Goal: Information Seeking & Learning: Compare options

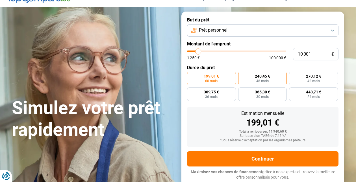
scroll to position [24, 0]
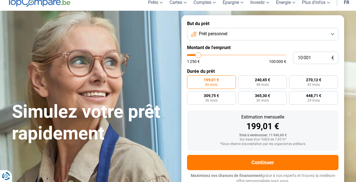
type input "9 250"
type input "9250"
type input "9 500"
type input "9500"
type input "10 250"
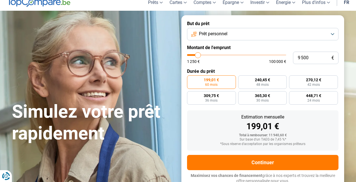
type input "10250"
type input "10 750"
type input "10750"
type input "11 250"
type input "11250"
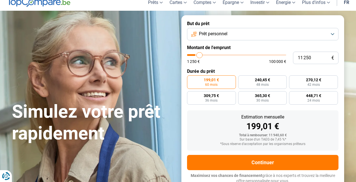
type input "12 000"
type input "12000"
type input "12 500"
type input "12500"
type input "13 250"
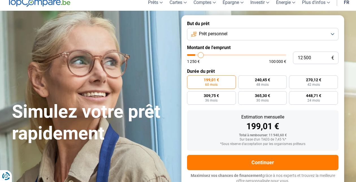
type input "13250"
type input "14 000"
type input "14000"
type input "15 000"
type input "15000"
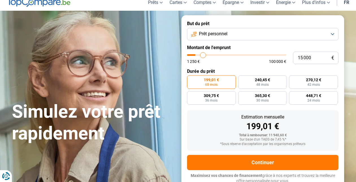
type input "15 250"
type input "15250"
type input "15 750"
type input "15750"
type input "16 250"
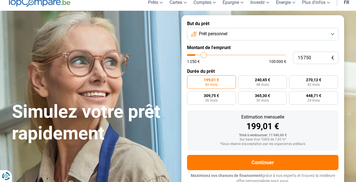
type input "16250"
type input "16 500"
type input "16500"
type input "17 000"
type input "17000"
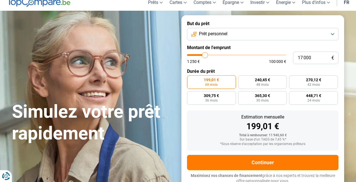
type input "17 750"
type input "17750"
type input "18 250"
type input "18250"
type input "18 750"
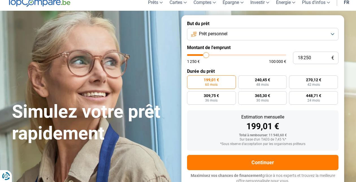
type input "18750"
type input "19 500"
type input "19500"
type input "19 750"
type input "19750"
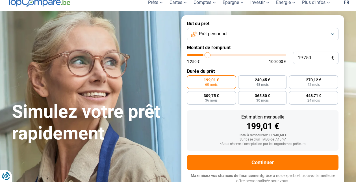
type input "20 000"
type input "20000"
type input "20 750"
type input "20750"
type input "21 250"
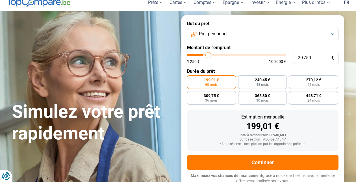
type input "21250"
type input "22 000"
type input "22000"
type input "22 500"
type input "22500"
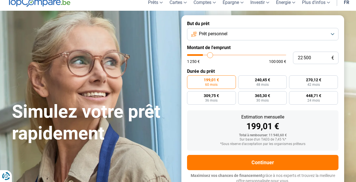
type input "22 750"
type input "22750"
type input "23 000"
type input "23000"
type input "23 500"
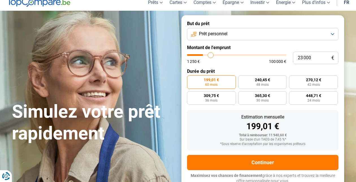
type input "23500"
type input "24 000"
type input "24000"
type input "24 250"
type input "24250"
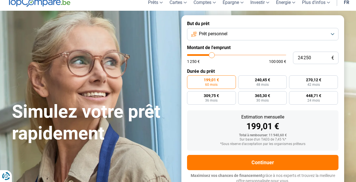
type input "24 500"
type input "24500"
type input "25 250"
type input "25250"
type input "25 500"
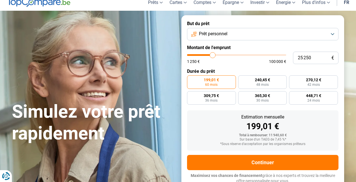
type input "25500"
type input "25 750"
type input "25750"
type input "26 500"
type input "26500"
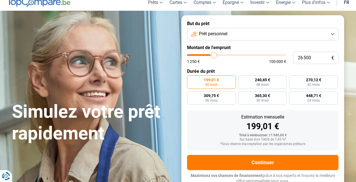
type input "26 750"
type input "26750"
type input "27 000"
type input "27000"
type input "27 250"
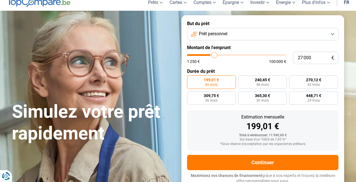
type input "27250"
type input "27 500"
type input "27500"
type input "28 000"
type input "28000"
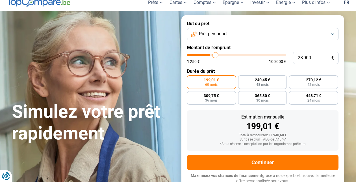
type input "28 250"
type input "28250"
type input "28 500"
type input "28500"
type input "29 000"
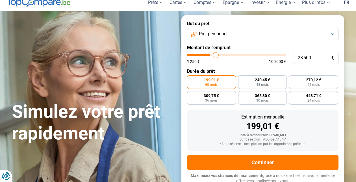
type input "29000"
type input "29 750"
type input "29750"
type input "30 500"
type input "30500"
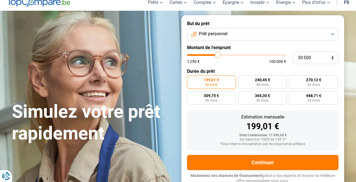
type input "31 250"
type input "31250"
type input "31 750"
type input "31750"
type input "32 500"
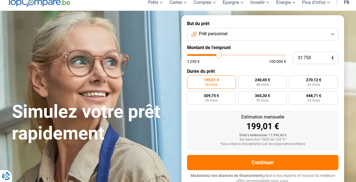
type input "32500"
type input "33 000"
type input "33000"
type input "33 250"
type input "33250"
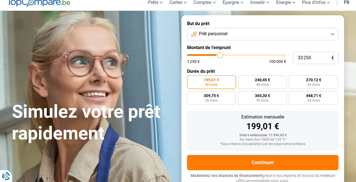
type input "34 000"
type input "34000"
type input "34 250"
type input "34250"
type input "34 500"
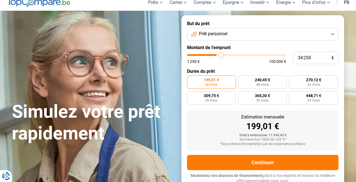
type input "34500"
type input "34 750"
type input "34750"
type input "35 000"
type input "35000"
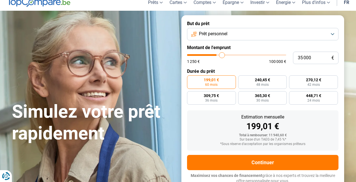
type input "35 500"
type input "35500"
type input "35 750"
type input "35750"
type input "36 250"
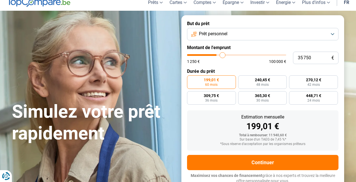
type input "36250"
type input "37 000"
type input "37000"
type input "37 750"
type input "37750"
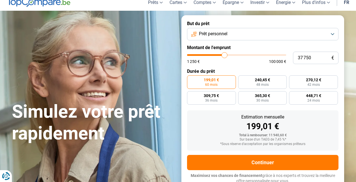
type input "38 750"
type input "38750"
type input "39 250"
type input "39250"
type input "40 250"
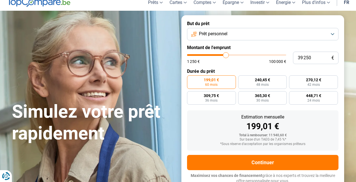
type input "40250"
type input "41 000"
type input "41000"
type input "42 250"
type input "42250"
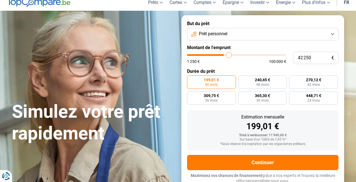
type input "43 250"
type input "43250"
type input "44 500"
type input "44500"
type input "45 000"
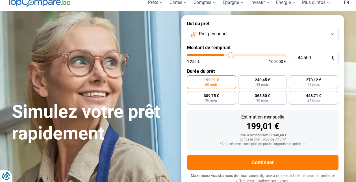
type input "45000"
type input "45 250"
type input "45250"
type input "46 000"
type input "46000"
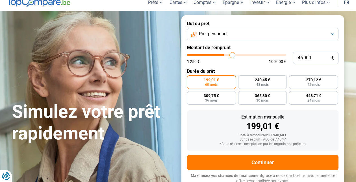
type input "46 250"
type input "46250"
type input "47 250"
type input "47250"
type input "47 750"
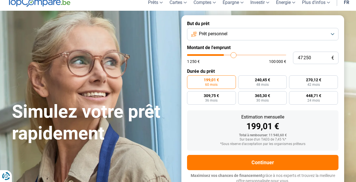
type input "47750"
type input "48 750"
type input "48750"
type input "49 750"
type input "49750"
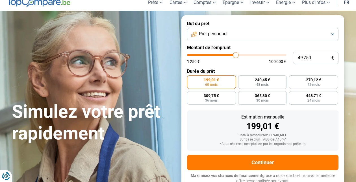
type input "50 500"
type input "50500"
type input "51 250"
type input "51250"
type input "52 000"
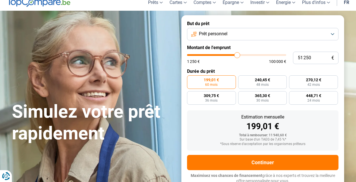
type input "52000"
type input "52 500"
type input "52500"
type input "52 750"
type input "52750"
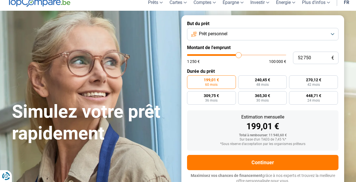
type input "53 500"
type input "53500"
type input "54 000"
type input "54000"
type input "54 250"
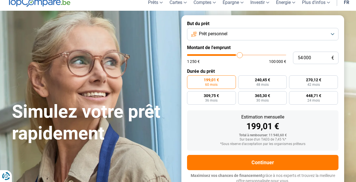
type input "54250"
type input "55 000"
type input "55000"
type input "55 250"
type input "55250"
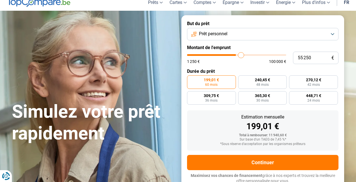
type input "55 500"
type input "55500"
type input "55 750"
type input "55750"
type input "56 500"
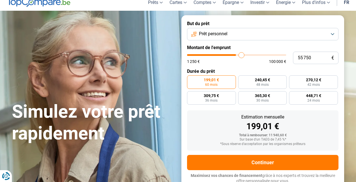
type input "56500"
type input "57 250"
type input "57250"
type input "58 000"
type input "58000"
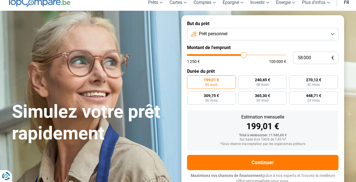
type input "58 500"
type input "58500"
type input "58 750"
type input "58750"
type input "59 500"
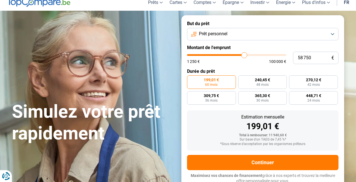
type input "59500"
type input "59 750"
type input "59750"
type input "60 250"
type input "60250"
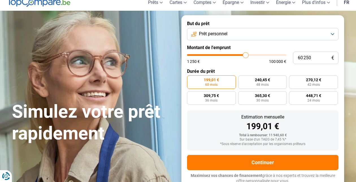
type input "61 250"
type input "61250"
type input "62 250"
type input "62250"
type input "63 000"
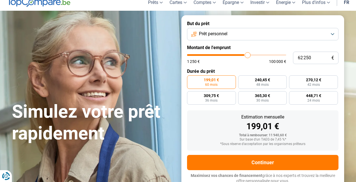
type input "63000"
type input "63 750"
type input "63750"
type input "64 000"
type input "64000"
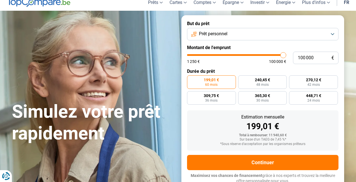
drag, startPoint x: 198, startPoint y: 56, endPoint x: 286, endPoint y: 59, distance: 87.8
click at [286, 59] on div "1 250 € 100 000 €" at bounding box center [236, 58] width 99 height 9
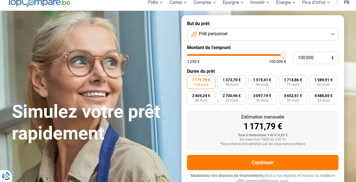
scroll to position [24, 0]
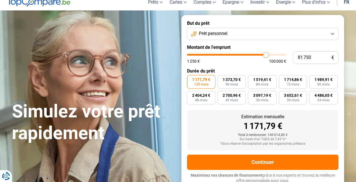
drag, startPoint x: 283, startPoint y: 55, endPoint x: 266, endPoint y: 56, distance: 16.7
click at [266, 56] on input "range" at bounding box center [236, 55] width 99 height 2
drag, startPoint x: 268, startPoint y: 55, endPoint x: 260, endPoint y: 56, distance: 7.7
click at [260, 56] on input "range" at bounding box center [236, 55] width 99 height 2
drag, startPoint x: 260, startPoint y: 54, endPoint x: 237, endPoint y: 56, distance: 22.4
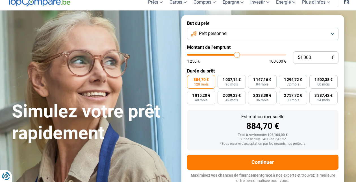
click at [237, 56] on input "range" at bounding box center [236, 55] width 99 height 2
drag, startPoint x: 238, startPoint y: 55, endPoint x: 235, endPoint y: 55, distance: 3.1
click at [235, 55] on input "range" at bounding box center [236, 55] width 99 height 2
drag, startPoint x: 235, startPoint y: 55, endPoint x: 222, endPoint y: 55, distance: 13.3
click at [222, 55] on input "range" at bounding box center [236, 55] width 99 height 2
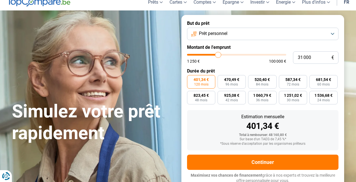
drag, startPoint x: 221, startPoint y: 55, endPoint x: 218, endPoint y: 55, distance: 2.8
click at [218, 55] on input "range" at bounding box center [236, 55] width 99 height 2
drag, startPoint x: 218, startPoint y: 55, endPoint x: 211, endPoint y: 55, distance: 7.9
click at [211, 55] on input "range" at bounding box center [236, 55] width 99 height 2
drag, startPoint x: 212, startPoint y: 53, endPoint x: 203, endPoint y: 53, distance: 8.5
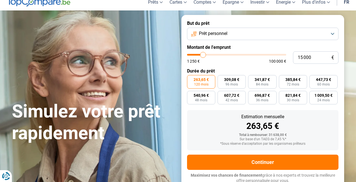
click at [203, 54] on input "range" at bounding box center [236, 55] width 99 height 2
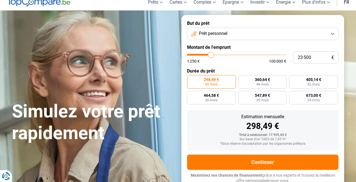
drag, startPoint x: 203, startPoint y: 53, endPoint x: 211, endPoint y: 55, distance: 8.0
click at [211, 55] on input "range" at bounding box center [236, 55] width 99 height 2
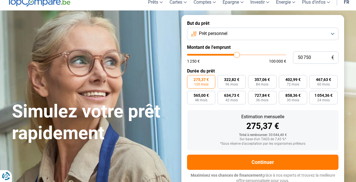
drag, startPoint x: 212, startPoint y: 55, endPoint x: 237, endPoint y: 55, distance: 25.2
click at [237, 55] on input "range" at bounding box center [236, 55] width 99 height 2
click at [237, 54] on input "range" at bounding box center [236, 55] width 99 height 2
click at [334, 33] on button "Prêt personnel" at bounding box center [263, 34] width 152 height 12
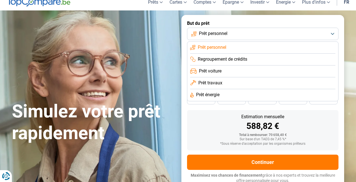
click at [316, 132] on div "Estimation mensuelle 588,82 € Total à rembourser: 70 658,40 € Sur base d'un TAE…" at bounding box center [263, 130] width 152 height 40
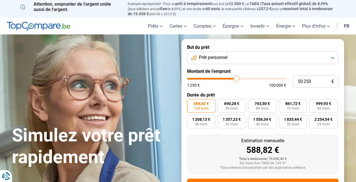
scroll to position [0, 0]
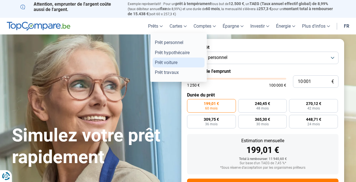
click at [159, 61] on link "Prêt voiture" at bounding box center [179, 63] width 52 height 10
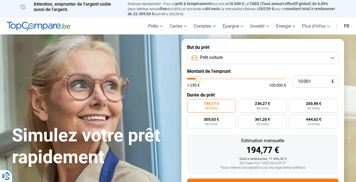
scroll to position [24, 0]
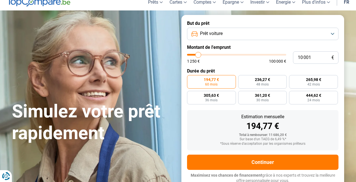
click at [333, 33] on button "Prêt voiture" at bounding box center [263, 34] width 152 height 12
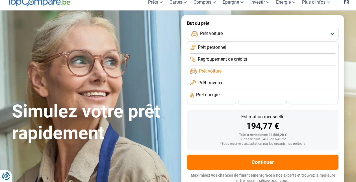
click at [213, 46] on span "Prêt personnel" at bounding box center [212, 47] width 29 height 6
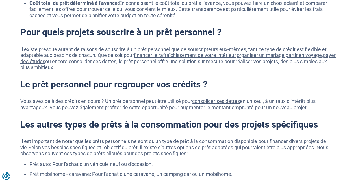
scroll to position [98, 0]
